Goal: Task Accomplishment & Management: Use online tool/utility

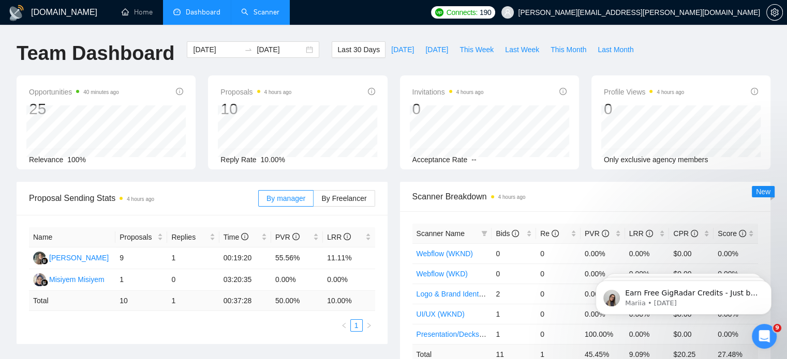
click at [269, 10] on link "Scanner" at bounding box center [260, 12] width 38 height 9
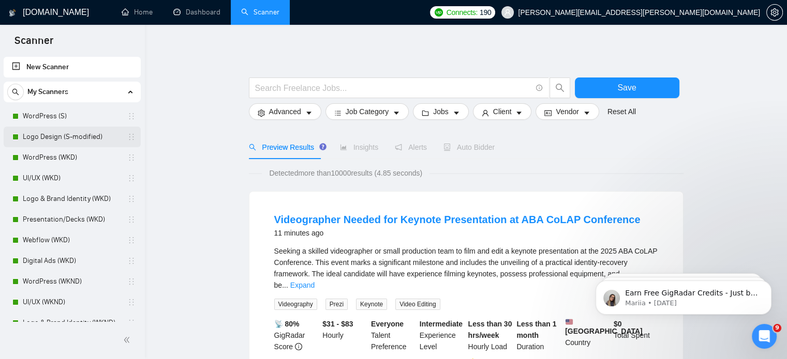
click at [74, 136] on link "Logo Design (S-modified)" at bounding box center [72, 137] width 98 height 21
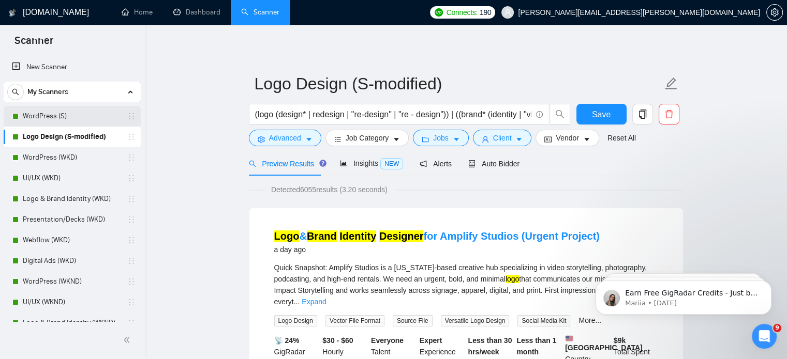
scroll to position [135, 0]
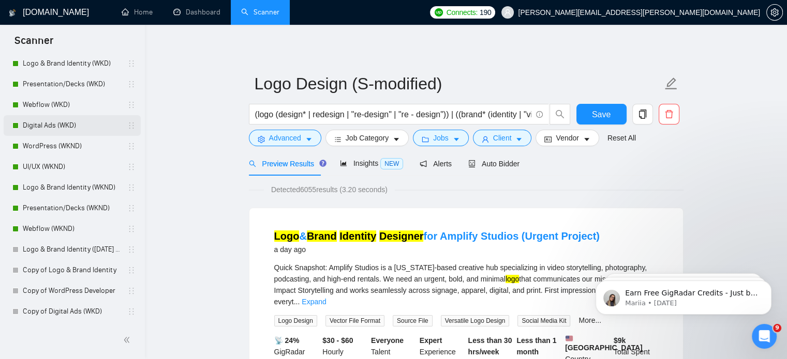
click at [95, 128] on link "Digital Ads (WKD)" at bounding box center [72, 125] width 98 height 21
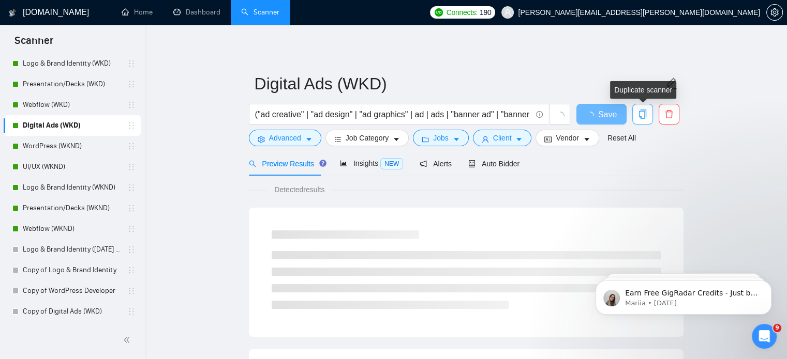
click at [646, 114] on span "copy" at bounding box center [642, 114] width 20 height 9
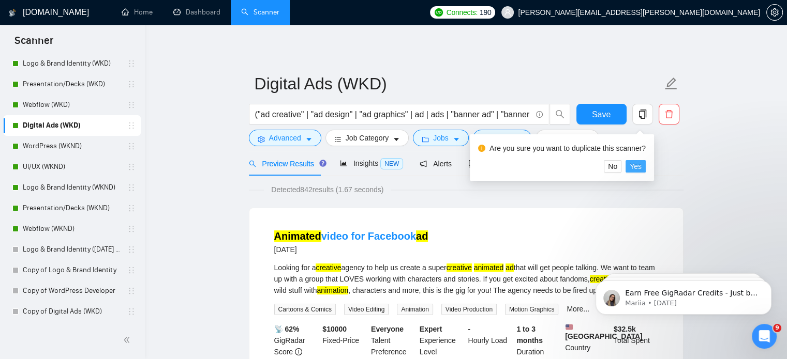
click at [634, 169] on span "Yes" at bounding box center [635, 166] width 12 height 11
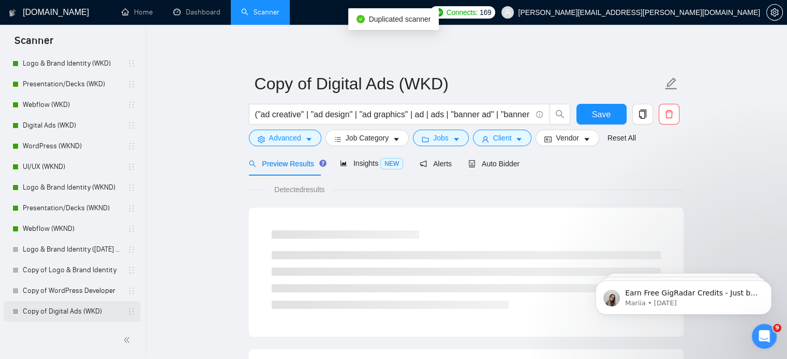
click at [94, 316] on link "Copy of Digital Ads (WKD)" at bounding box center [72, 311] width 98 height 21
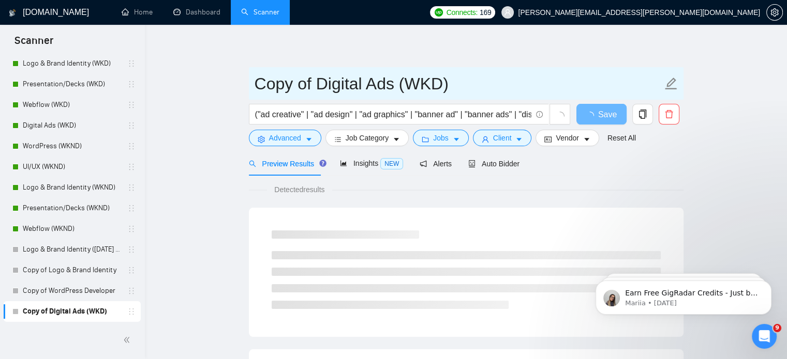
click at [323, 84] on input "Copy of Digital Ads (WKD)" at bounding box center [457, 84] width 407 height 26
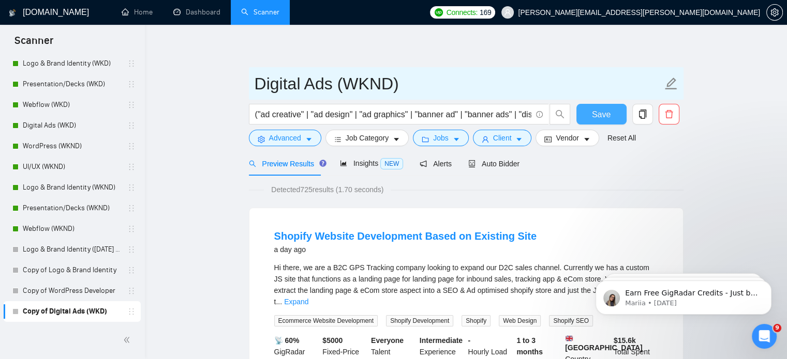
type input "Digital Ads (WKND)"
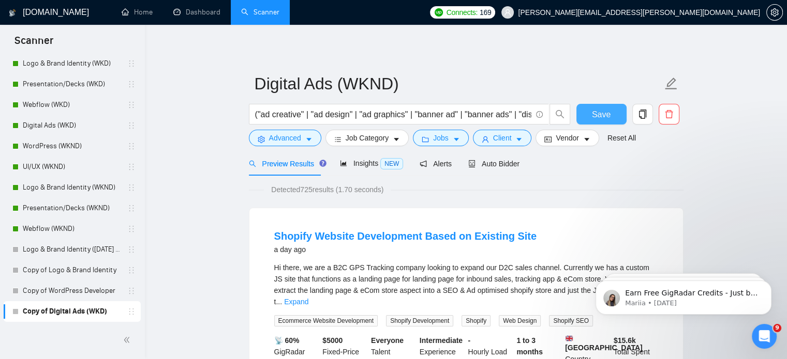
click at [595, 119] on span "Save" at bounding box center [601, 114] width 19 height 13
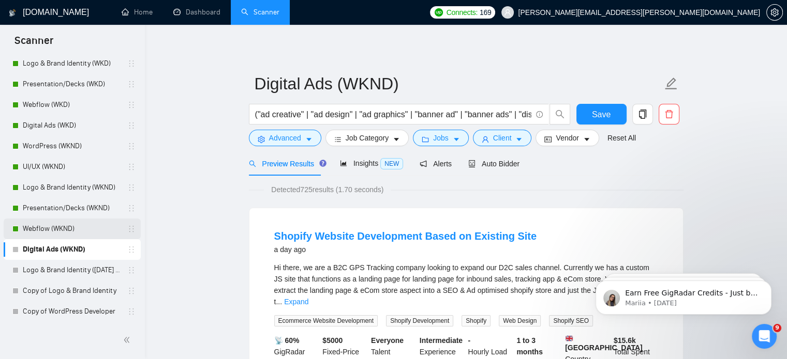
click at [81, 227] on link "Webflow (WKND)" at bounding box center [72, 229] width 98 height 21
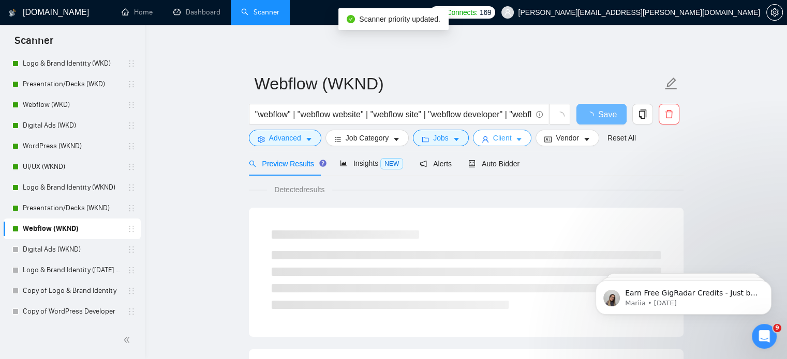
click at [515, 143] on icon "caret-down" at bounding box center [518, 139] width 7 height 7
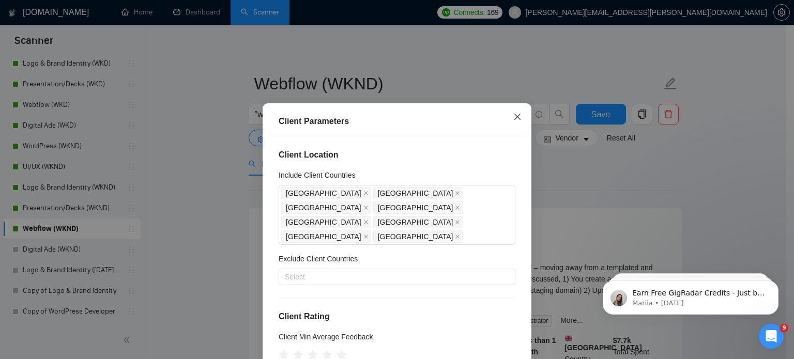
click at [515, 112] on span "Close" at bounding box center [518, 117] width 28 height 28
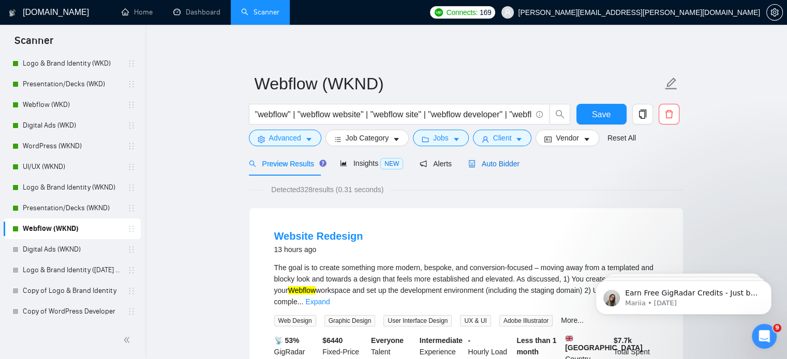
click at [504, 163] on span "Auto Bidder" at bounding box center [493, 164] width 51 height 8
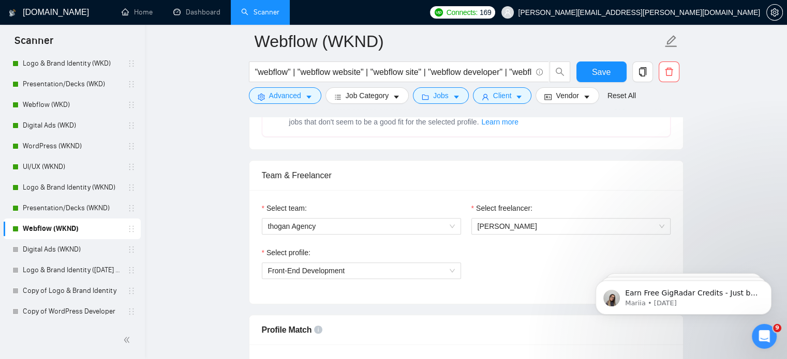
scroll to position [475, 0]
click at [78, 211] on link "Presentation/Decks (WKND)" at bounding box center [72, 208] width 98 height 21
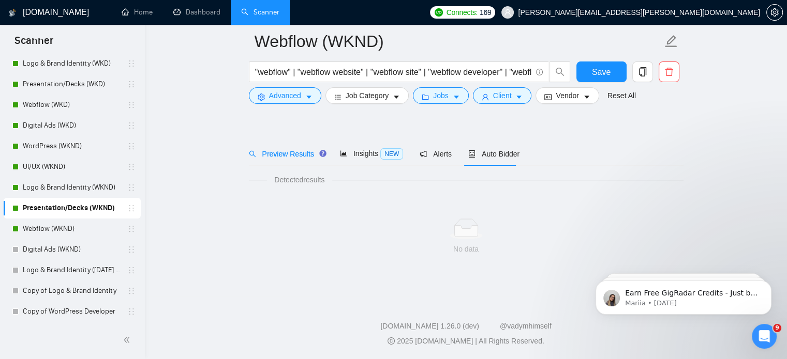
scroll to position [18, 0]
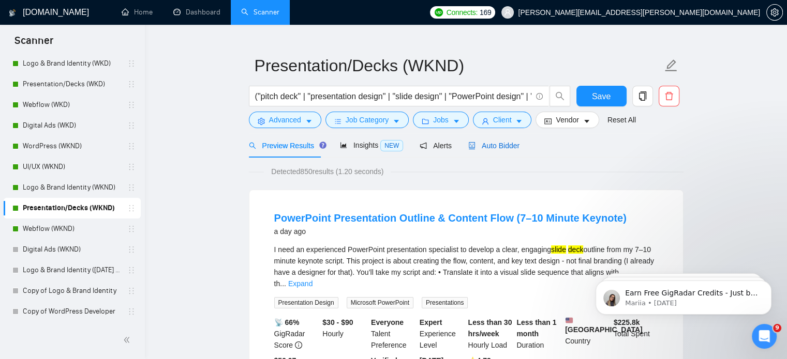
click at [501, 144] on span "Auto Bidder" at bounding box center [493, 146] width 51 height 8
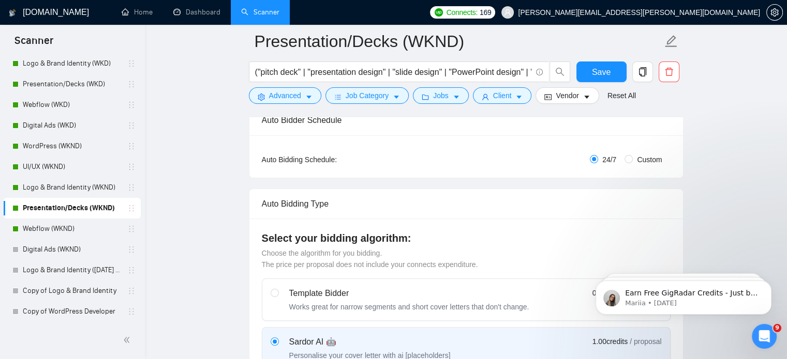
scroll to position [171, 0]
click at [74, 142] on link "WordPress (WKND)" at bounding box center [72, 146] width 98 height 21
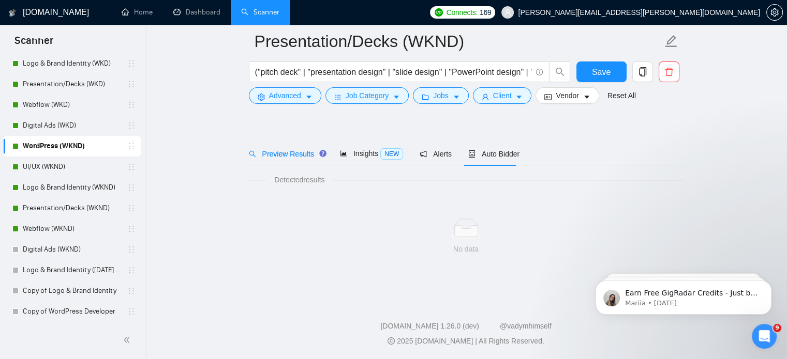
scroll to position [18, 0]
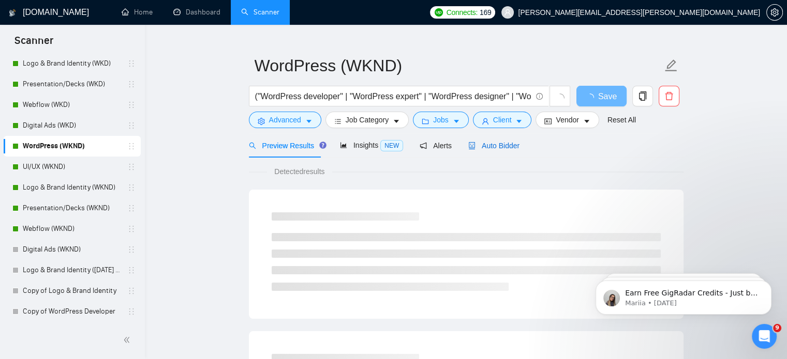
click at [499, 147] on span "Auto Bidder" at bounding box center [493, 146] width 51 height 8
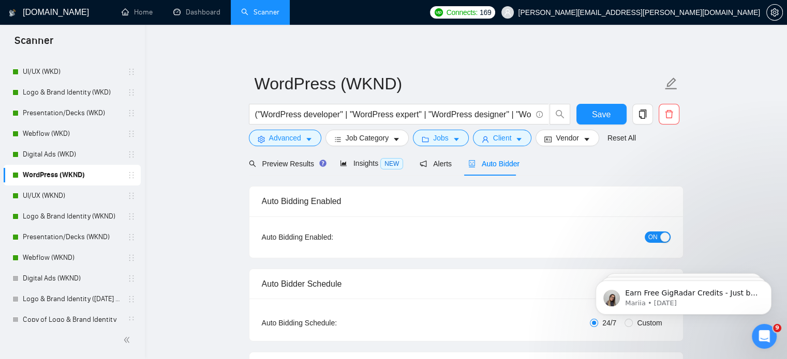
scroll to position [111, 0]
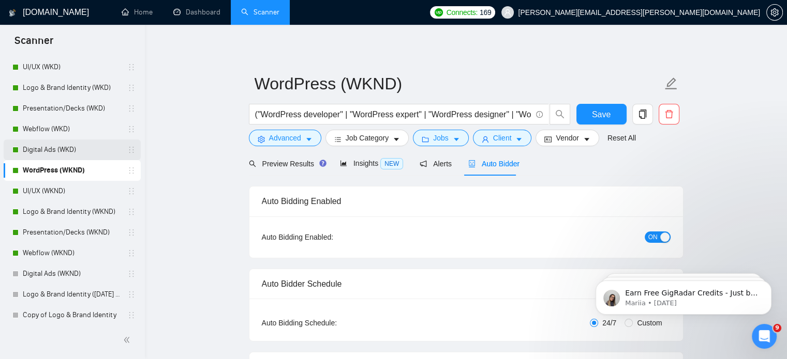
click at [77, 151] on link "Digital Ads (WKD)" at bounding box center [72, 150] width 98 height 21
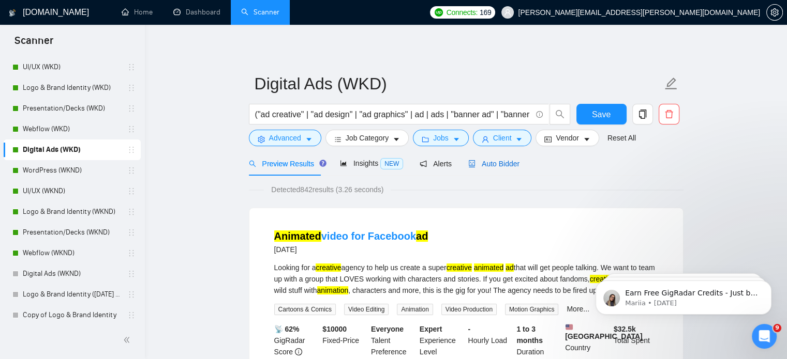
click at [504, 163] on span "Auto Bidder" at bounding box center [493, 164] width 51 height 8
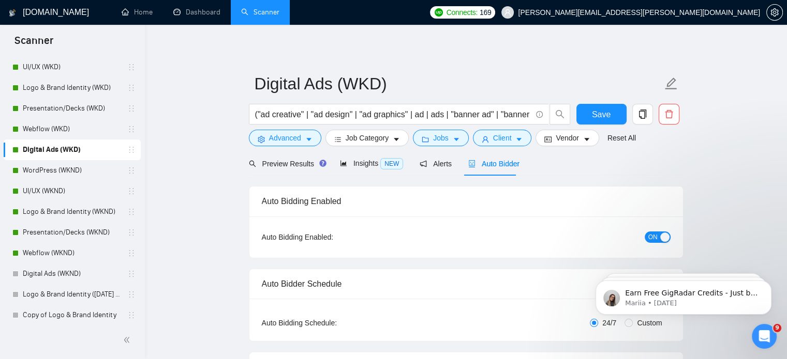
radio input "false"
radio input "true"
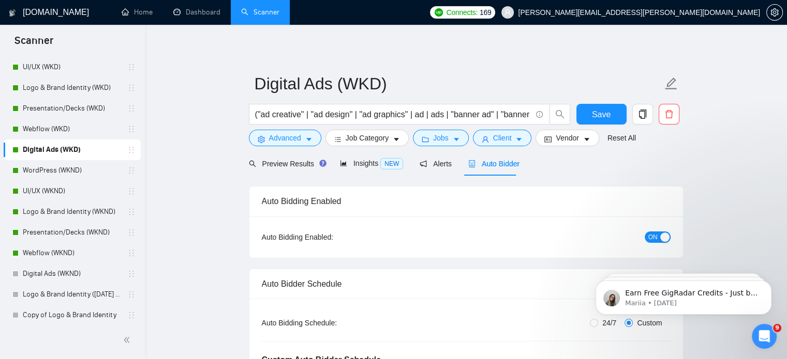
scroll to position [124, 0]
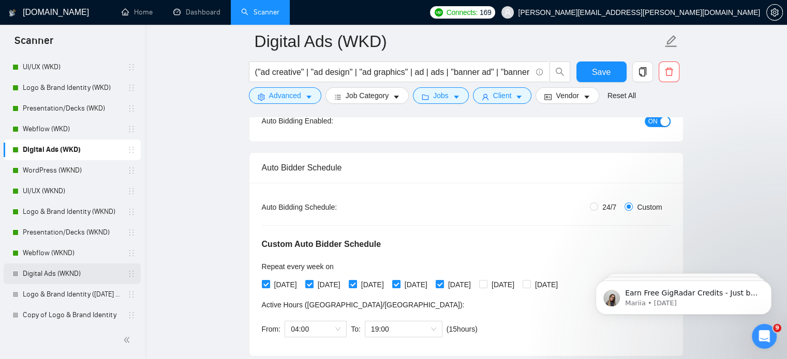
click at [77, 271] on link "Digital Ads (WKND)" at bounding box center [72, 274] width 98 height 21
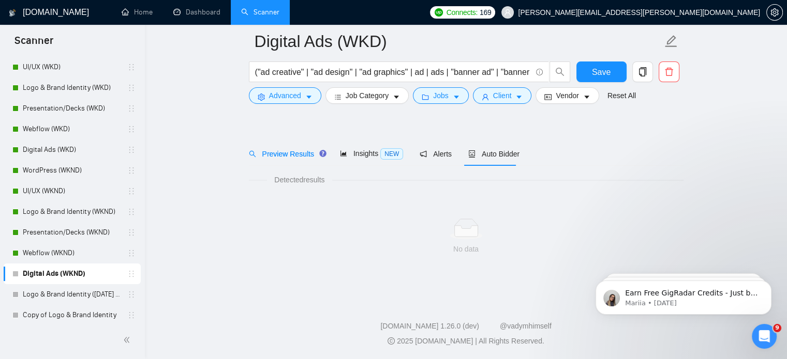
scroll to position [18, 0]
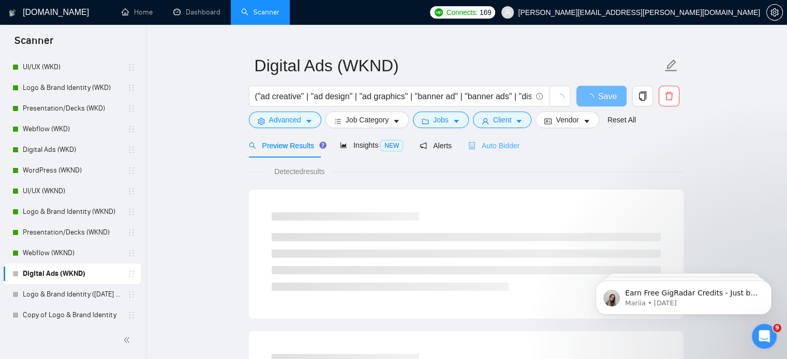
click at [497, 152] on div "Auto Bidder" at bounding box center [493, 145] width 51 height 24
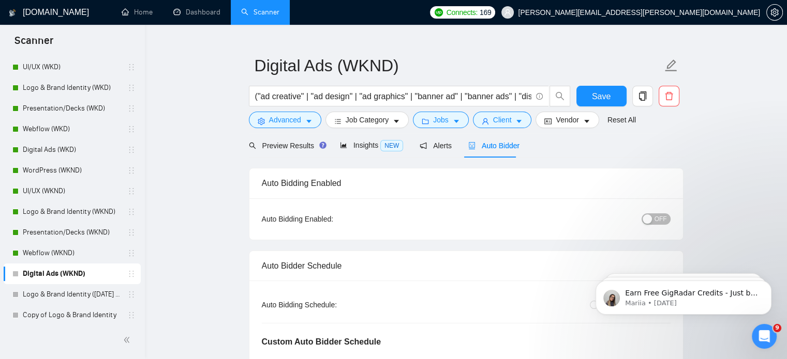
radio input "false"
radio input "true"
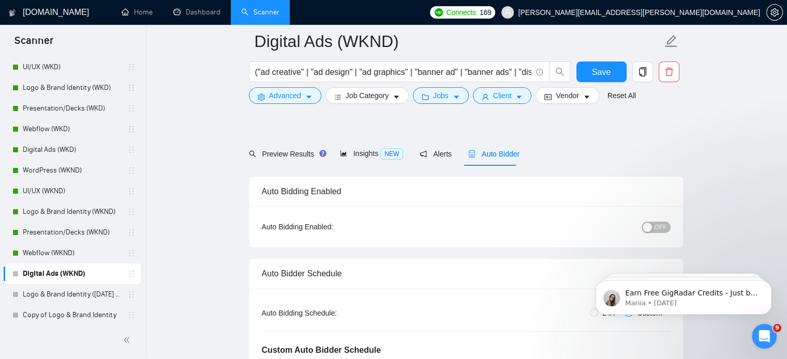
scroll to position [138, 0]
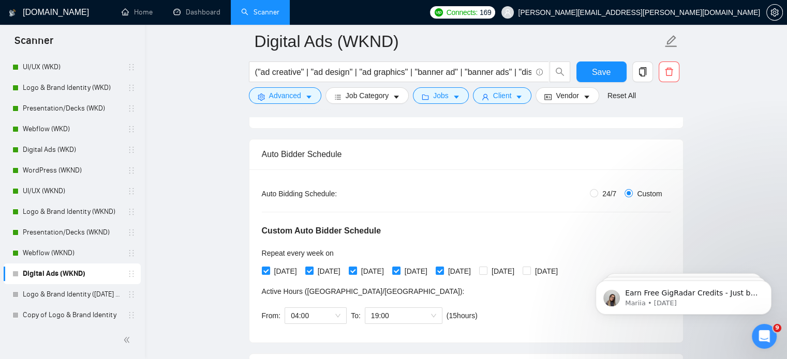
click at [597, 198] on label "24/7" at bounding box center [605, 193] width 31 height 11
click at [597, 198] on input "24/7" at bounding box center [594, 193] width 8 height 8
radio input "true"
radio input "false"
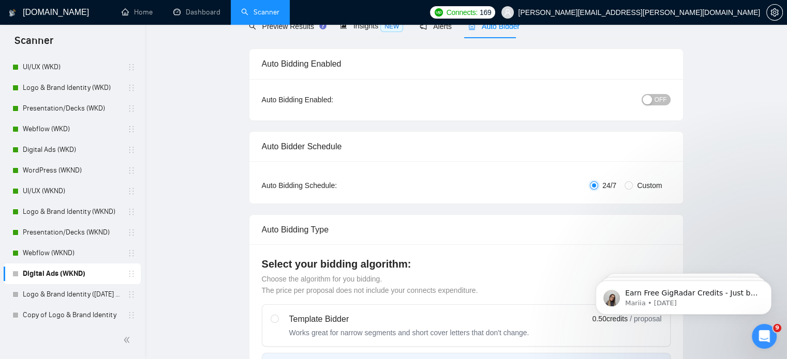
scroll to position [20, 0]
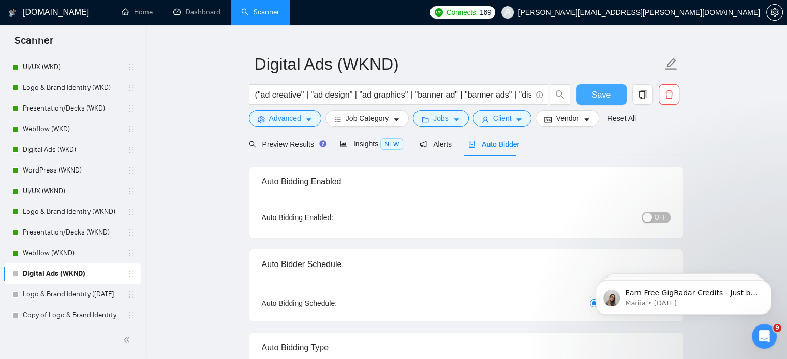
click at [596, 93] on span "Save" at bounding box center [601, 94] width 19 height 13
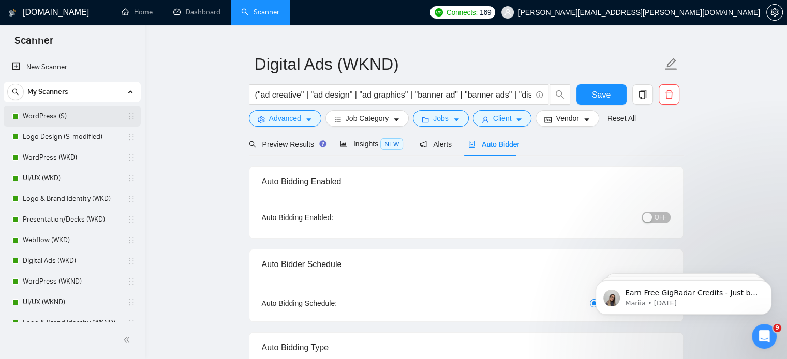
click at [91, 113] on link "WordPress (S)" at bounding box center [72, 116] width 98 height 21
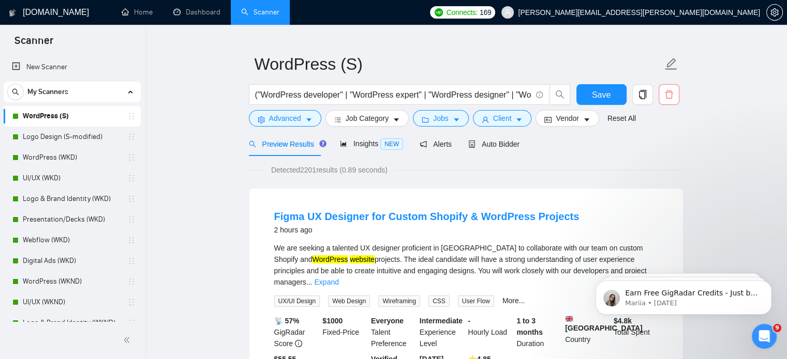
click at [668, 103] on button "button" at bounding box center [668, 94] width 21 height 21
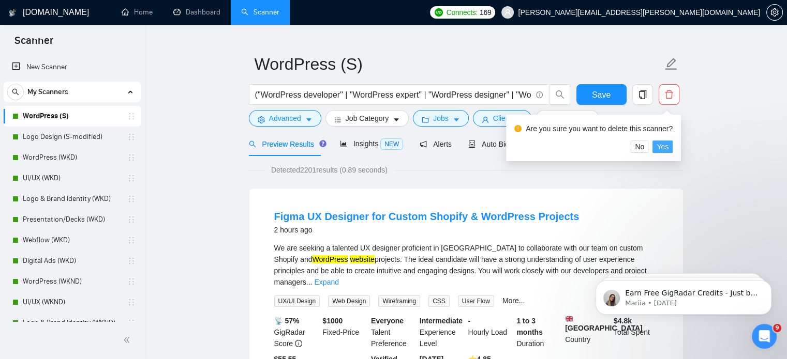
click at [664, 148] on span "Yes" at bounding box center [662, 146] width 12 height 11
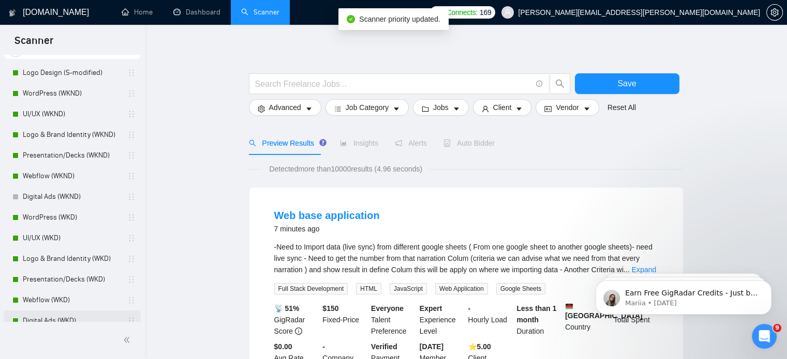
scroll to position [43, 0]
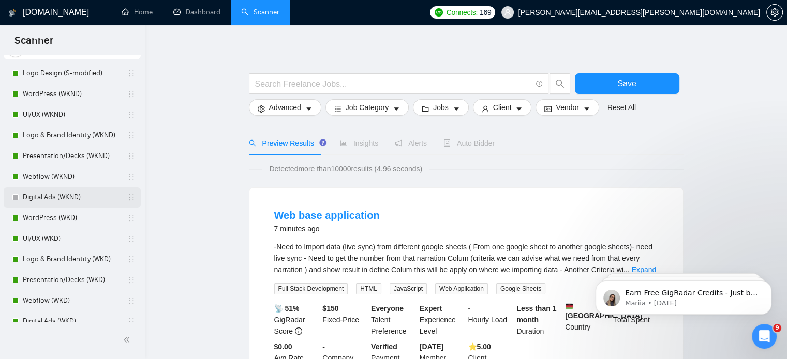
click at [66, 194] on link "Digital Ads (WKND)" at bounding box center [72, 197] width 98 height 21
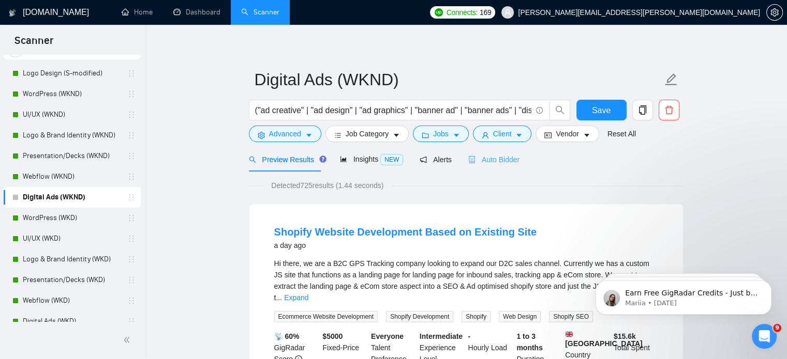
click at [498, 166] on div "Auto Bidder" at bounding box center [493, 159] width 51 height 24
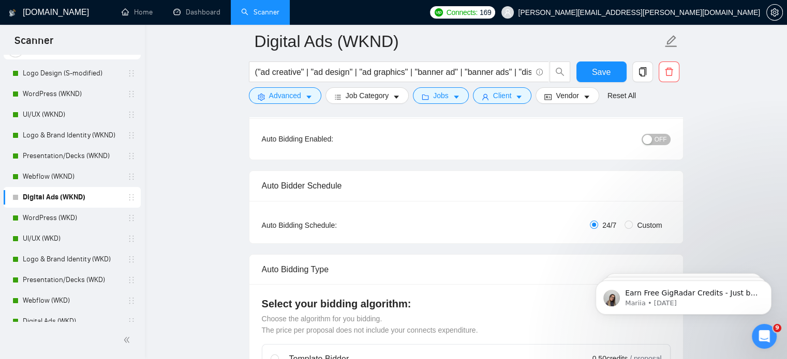
scroll to position [118, 0]
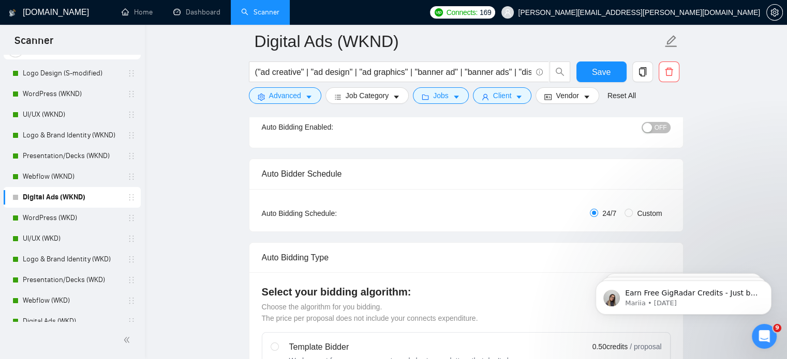
click at [656, 130] on span "OFF" at bounding box center [660, 127] width 12 height 11
click at [604, 66] on span "Save" at bounding box center [601, 72] width 19 height 13
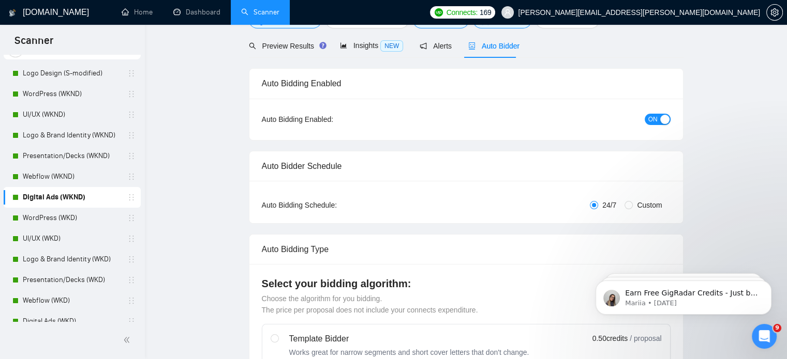
scroll to position [0, 0]
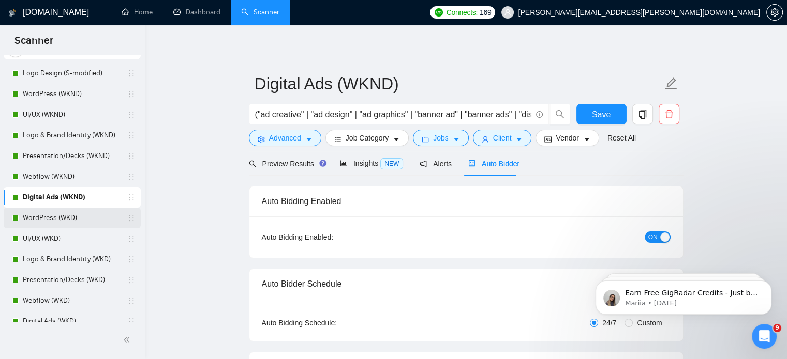
click at [70, 210] on link "WordPress (WKD)" at bounding box center [72, 218] width 98 height 21
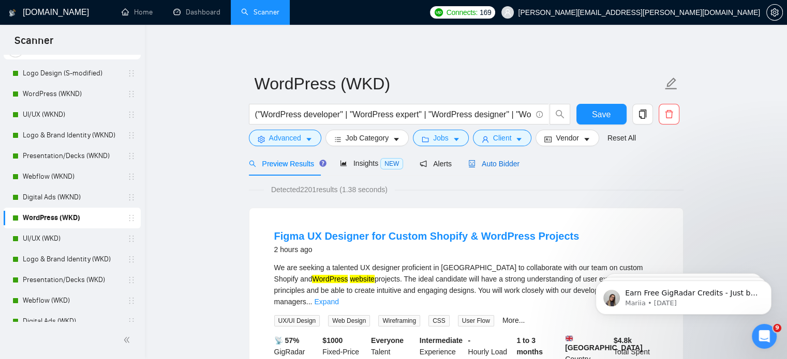
click at [485, 166] on span "Auto Bidder" at bounding box center [493, 164] width 51 height 8
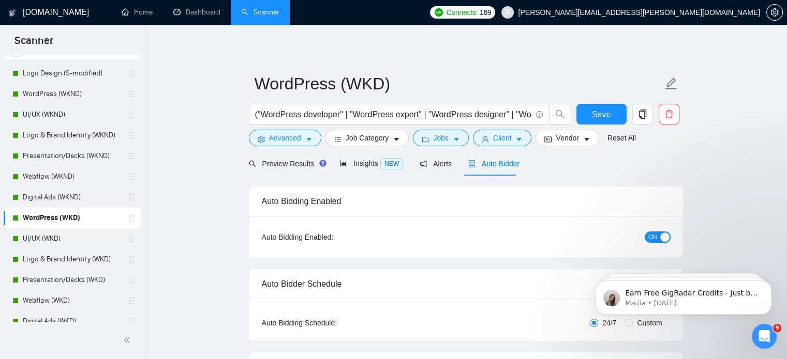
radio input "false"
radio input "true"
